Goal: Task Accomplishment & Management: Use online tool/utility

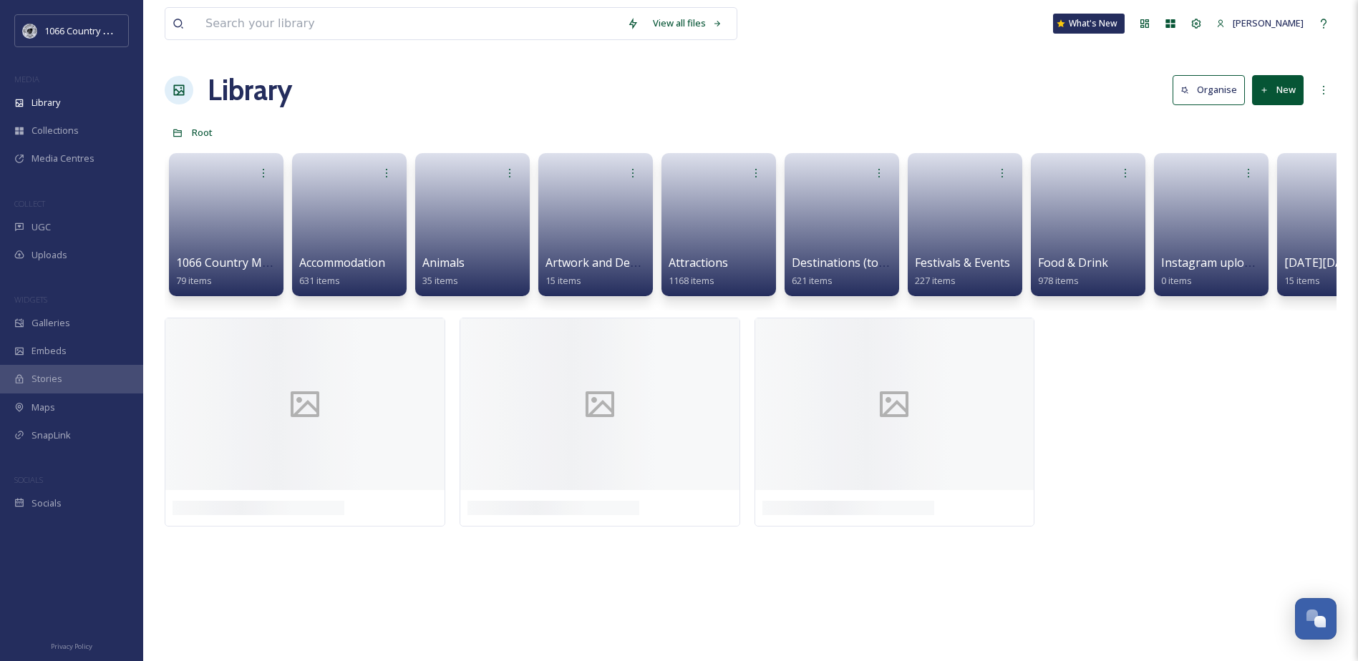
scroll to position [2038, 0]
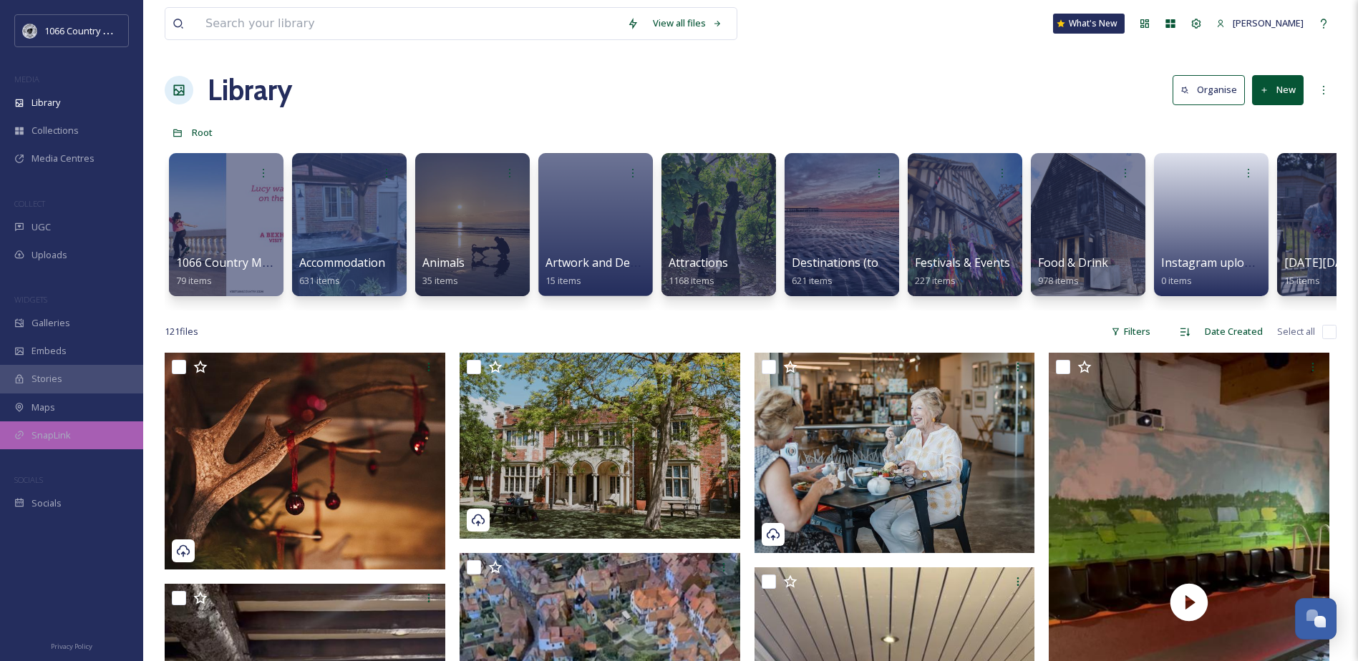
click at [78, 429] on div "SnapLink" at bounding box center [71, 436] width 143 height 28
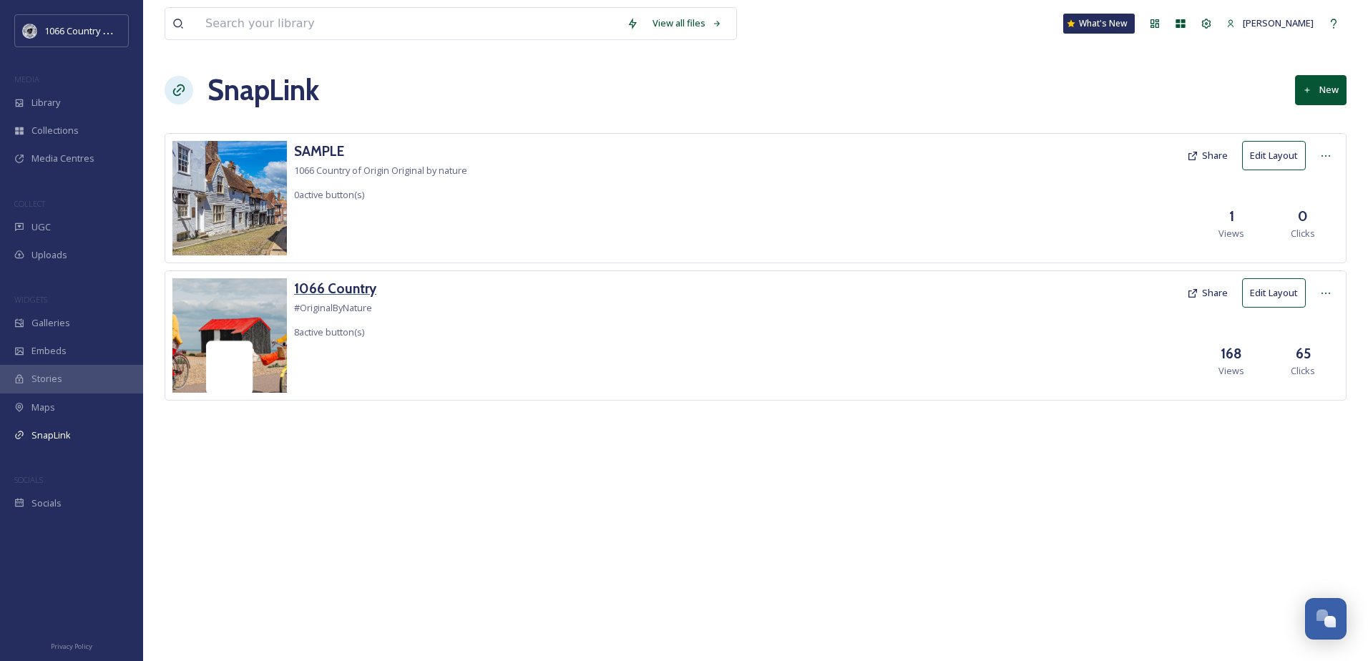
click at [321, 284] on h3 "1066 Country" at bounding box center [335, 288] width 82 height 21
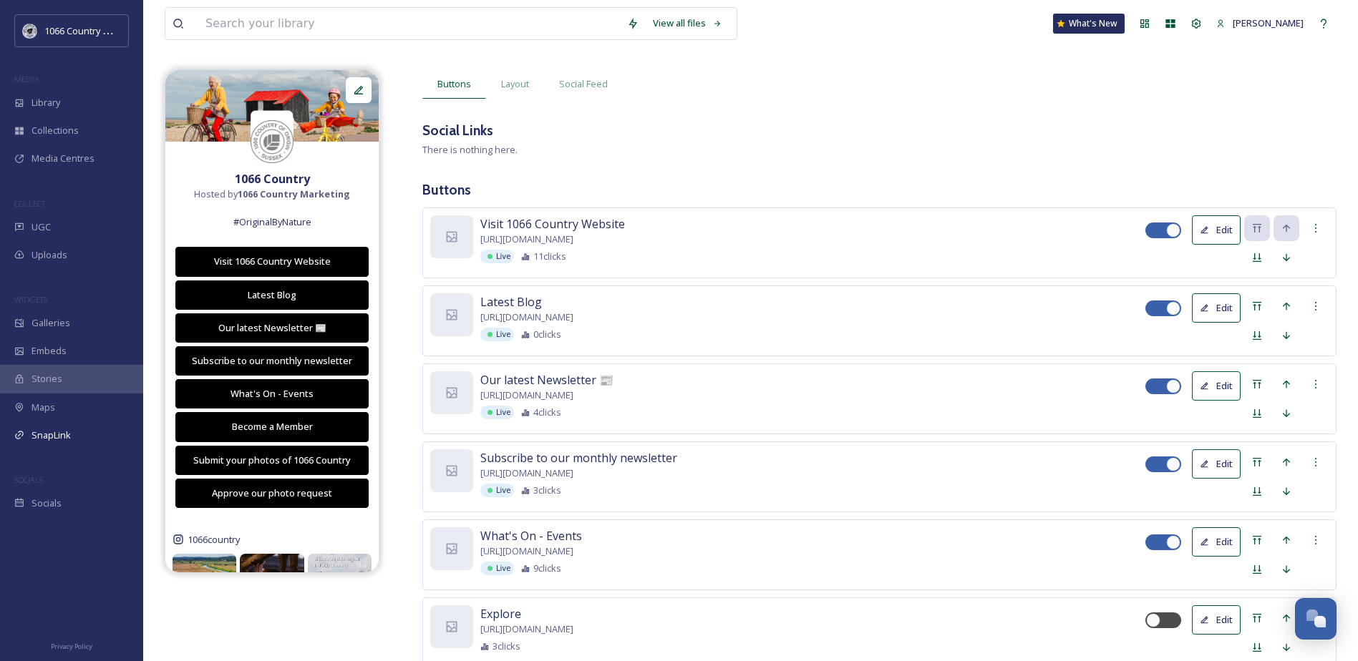
scroll to position [72, 0]
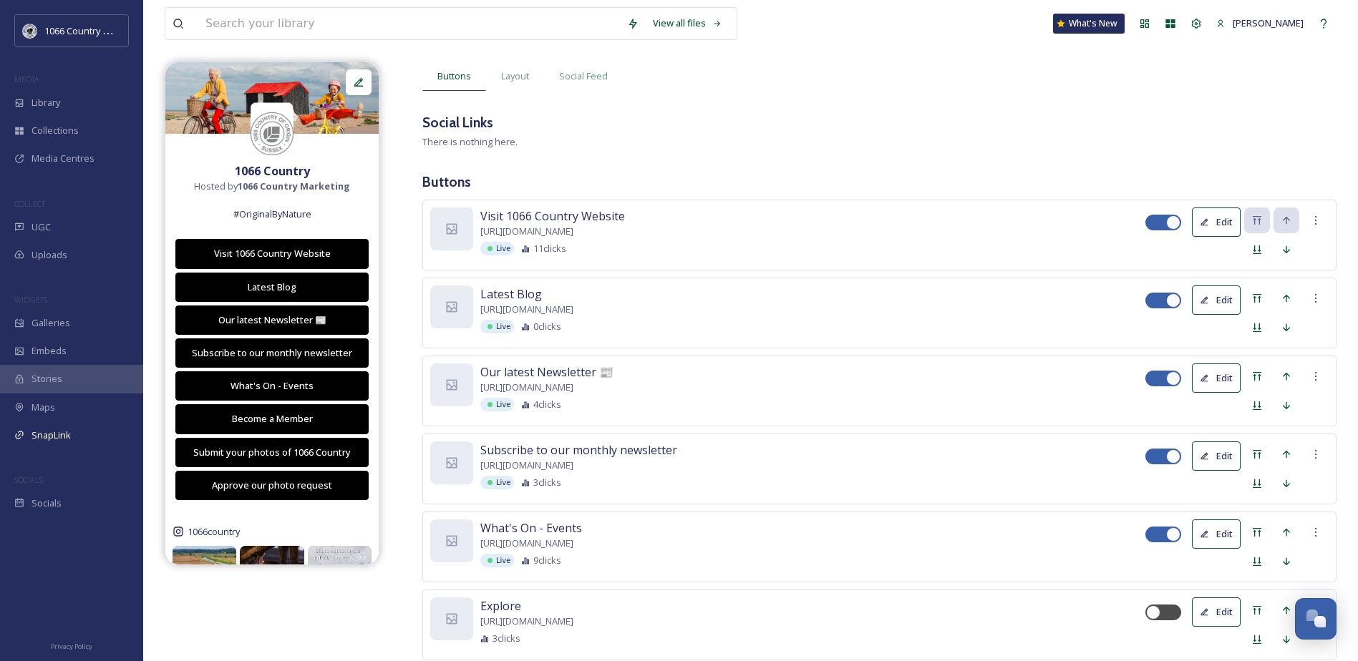
click at [1231, 374] on button "Edit" at bounding box center [1216, 378] width 49 height 29
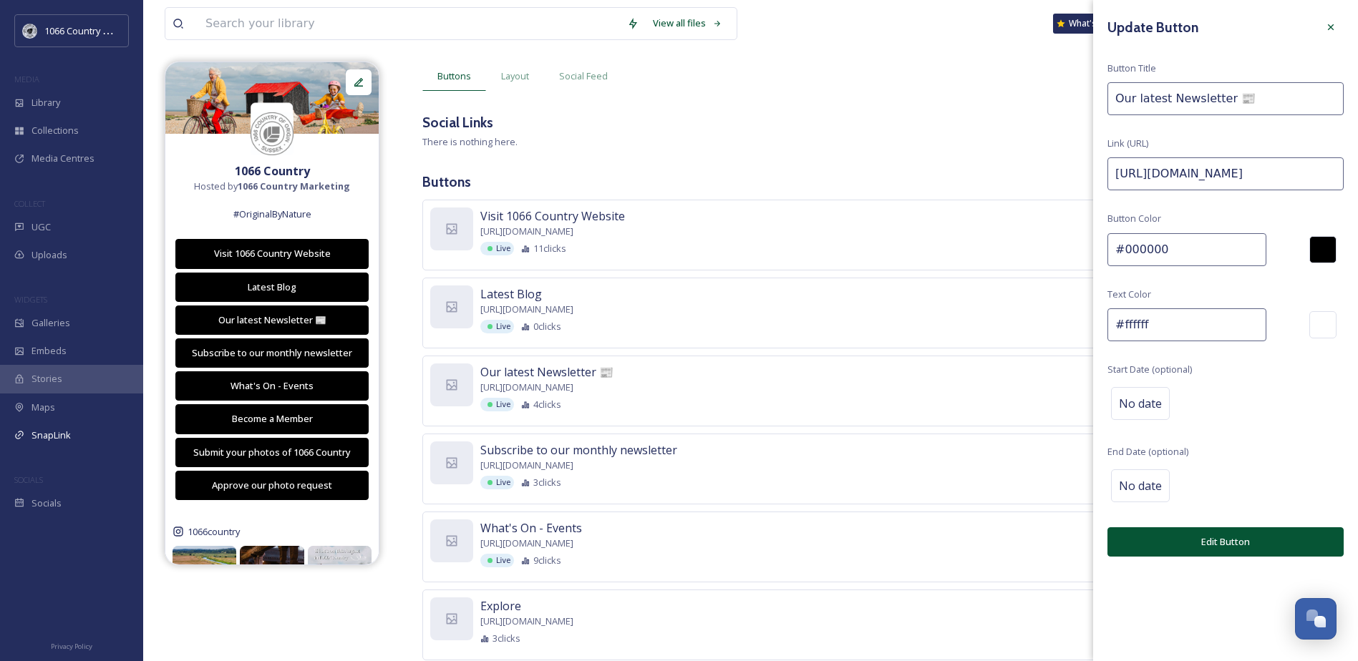
click at [1212, 167] on input "[URL][DOMAIN_NAME]" at bounding box center [1225, 173] width 236 height 33
paste input "[DOMAIN_NAME][URL]"
type input "[URL][DOMAIN_NAME]"
click at [1144, 94] on input "Our latest Newsletter 📰" at bounding box center [1225, 98] width 236 height 33
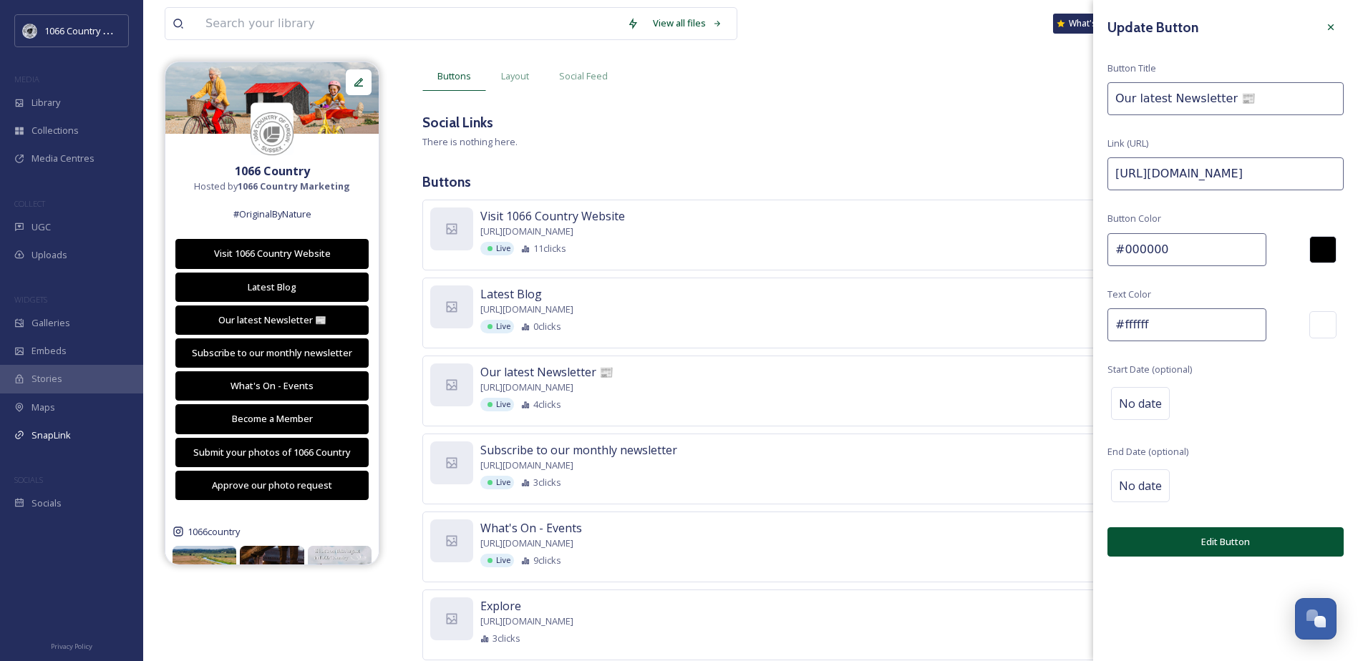
scroll to position [0, 0]
click at [1144, 94] on input "Our latest Newsletter 📰" at bounding box center [1225, 98] width 236 height 33
click at [1163, 93] on input "Our latest Newsletter 📰" at bounding box center [1225, 98] width 236 height 33
drag, startPoint x: 1163, startPoint y: 94, endPoint x: 1045, endPoint y: 115, distance: 120.0
click at [983, 76] on div "Buttons Layout Social Feed Social Links There is nothing here. Buttons Visit 10…" at bounding box center [879, 617] width 914 height 1110
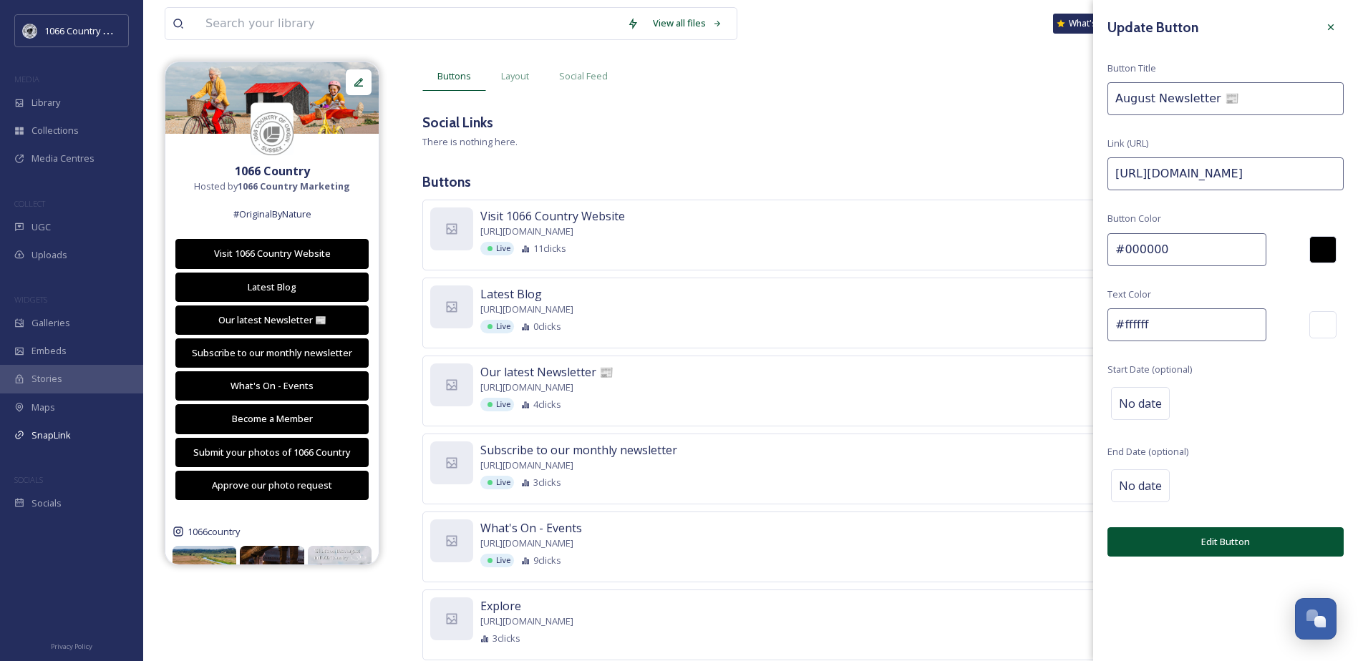
type input "August Newsletter 📰"
click at [1237, 550] on button "Edit Button" at bounding box center [1225, 541] width 236 height 29
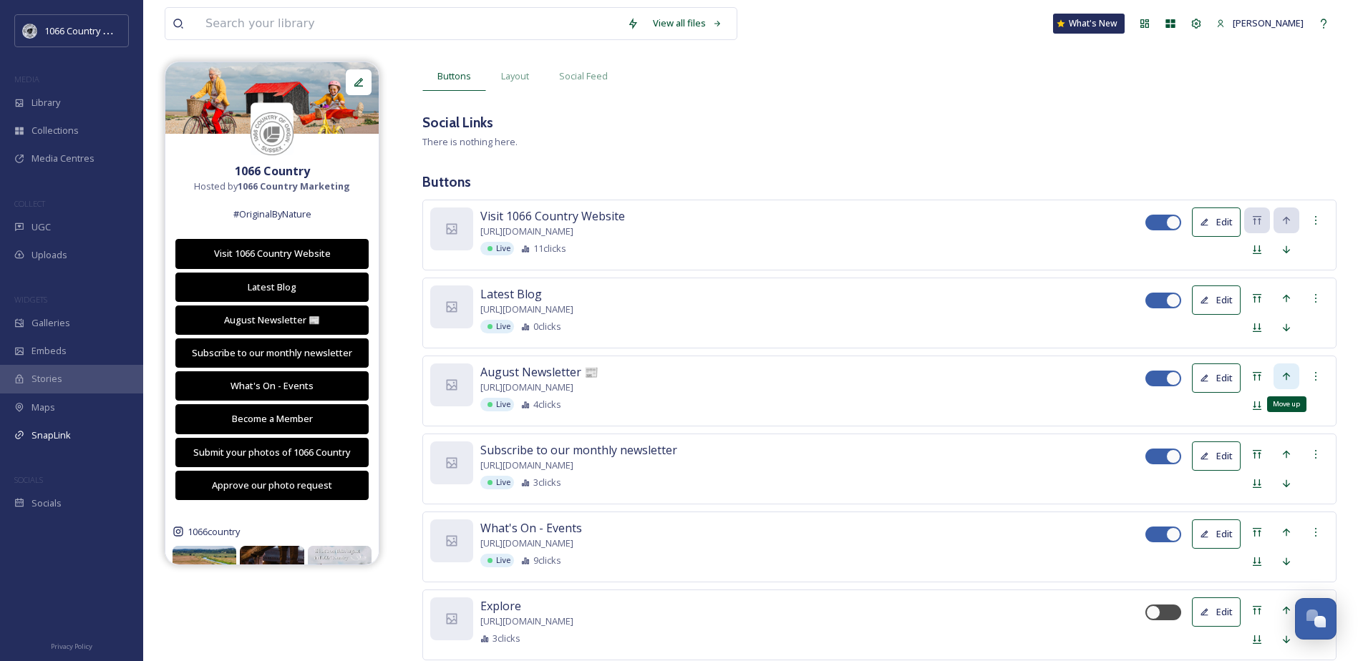
click at [1283, 376] on icon at bounding box center [1286, 376] width 7 height 8
click at [1295, 447] on div "Move up" at bounding box center [1286, 455] width 26 height 26
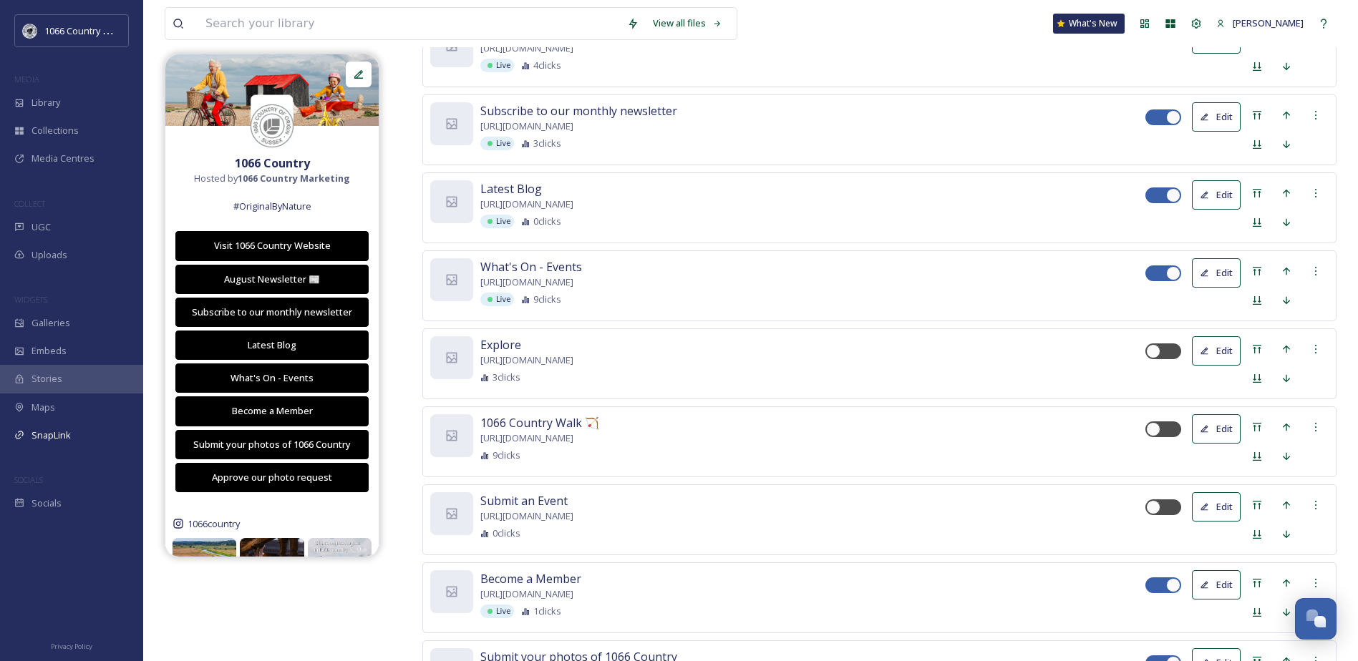
scroll to position [358, 0]
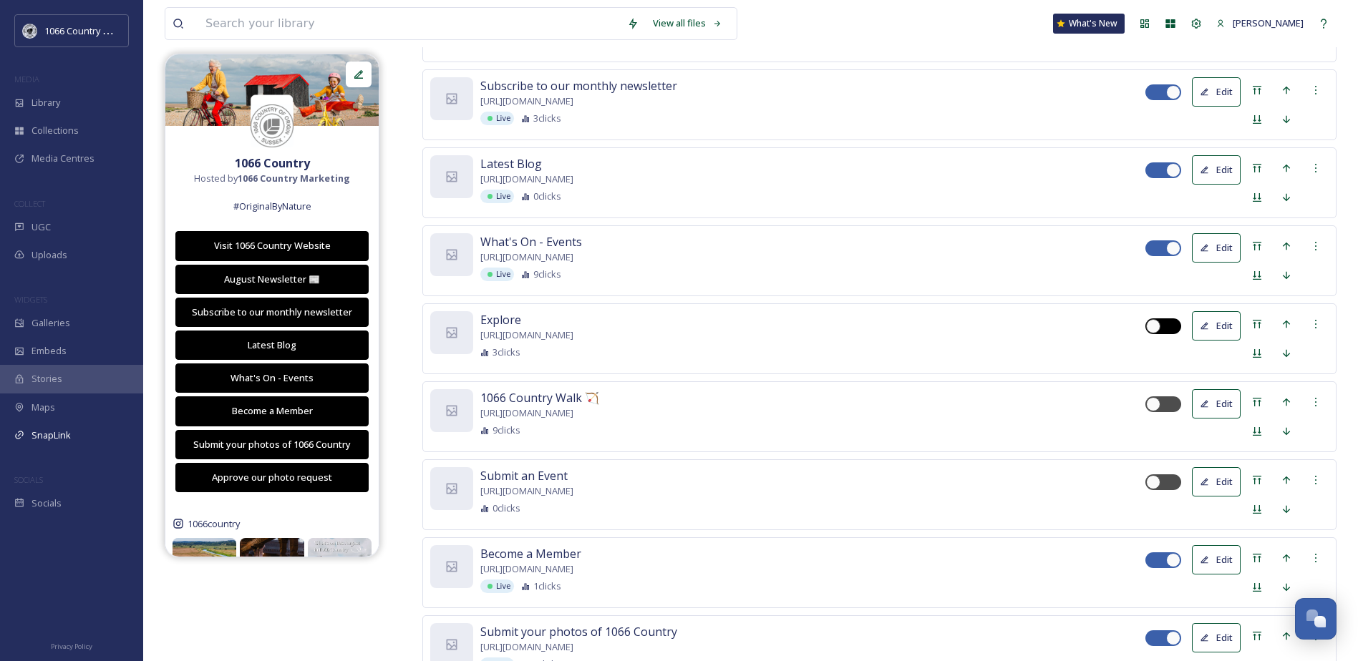
click at [1159, 326] on div at bounding box center [1153, 326] width 14 height 14
checkbox input "true"
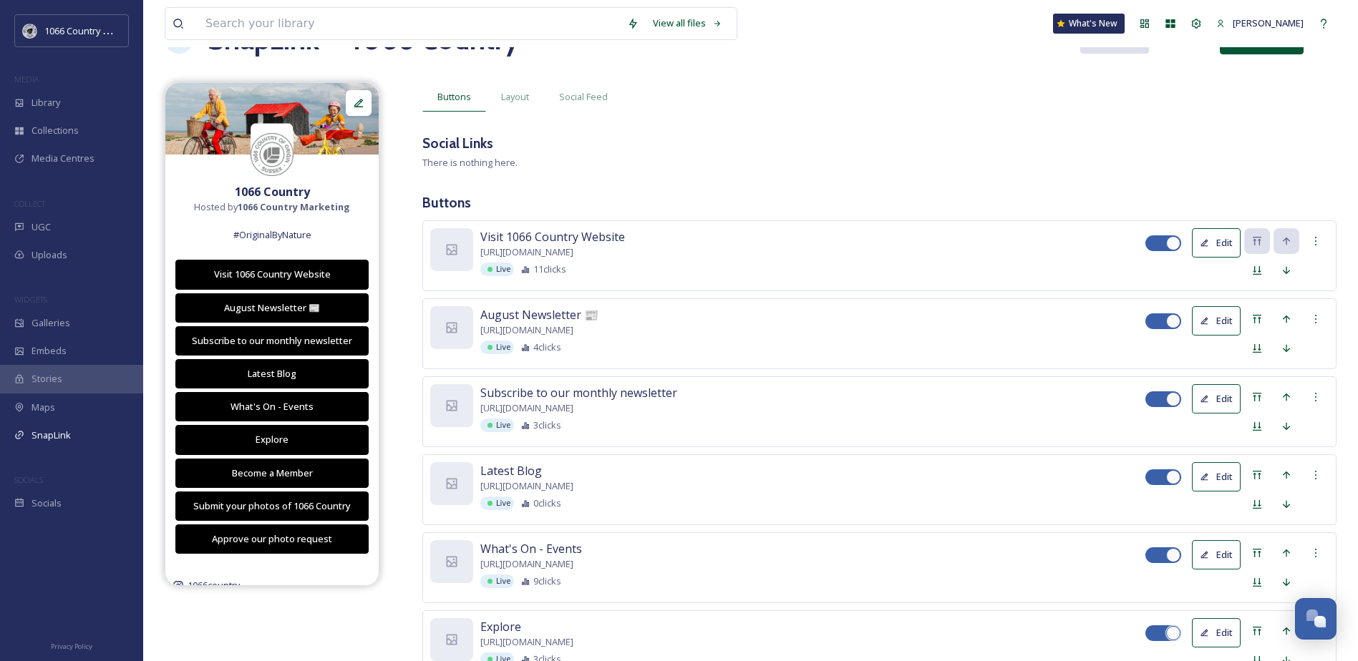
scroll to position [0, 0]
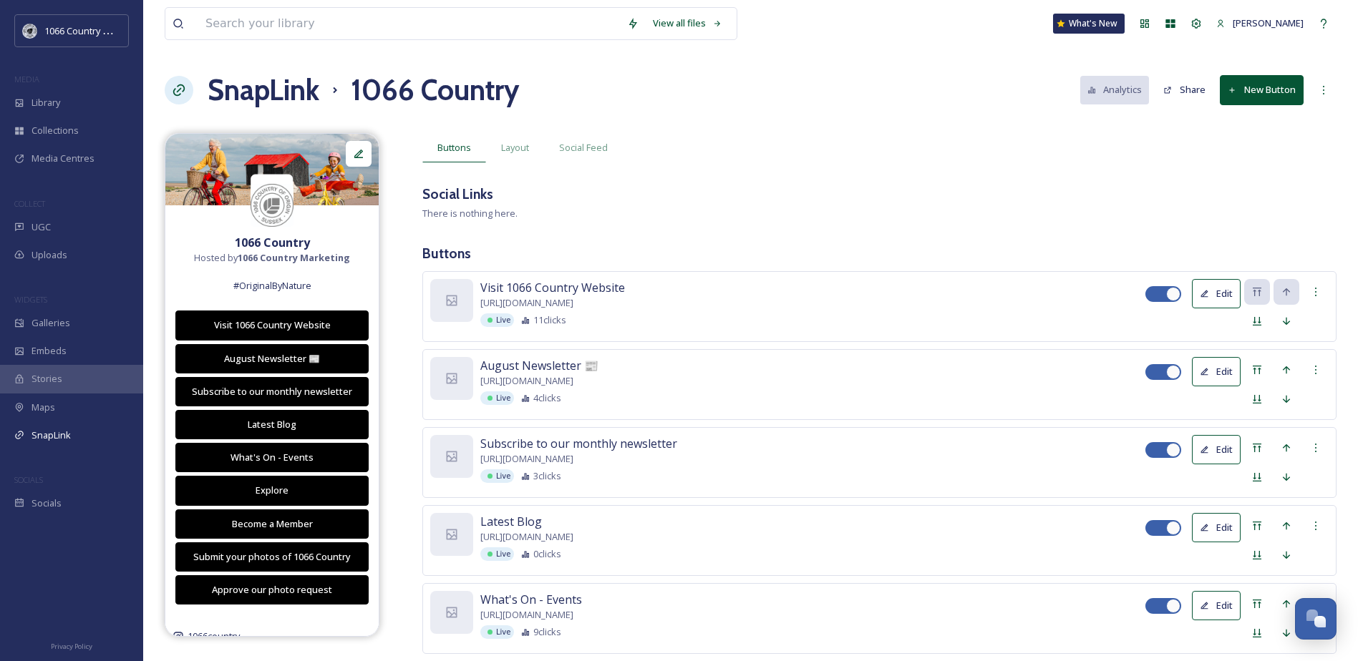
click at [638, 203] on div "Social Links" at bounding box center [879, 194] width 914 height 21
